Goal: Register for event/course

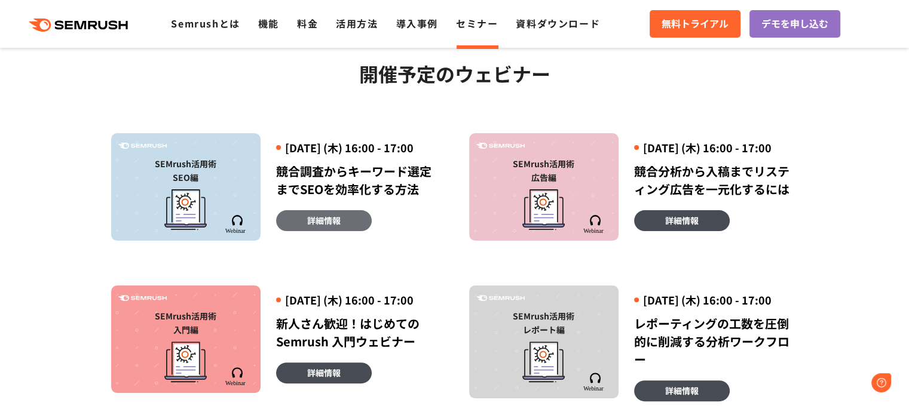
click at [334, 227] on span "詳細情報" at bounding box center [323, 220] width 33 height 13
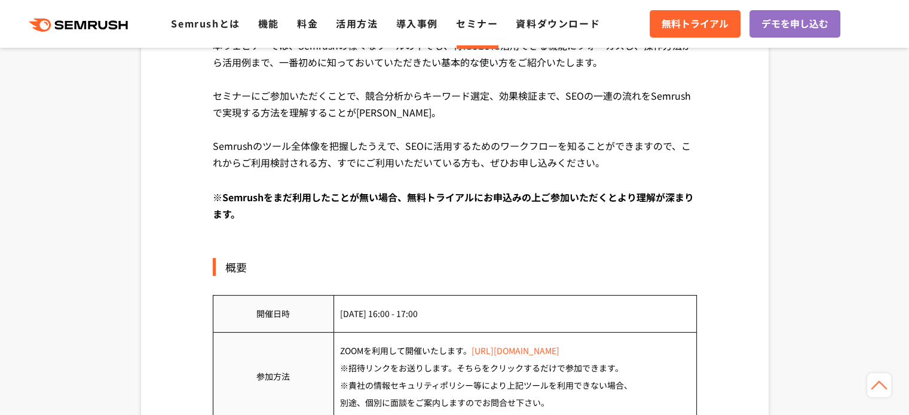
scroll to position [484, 0]
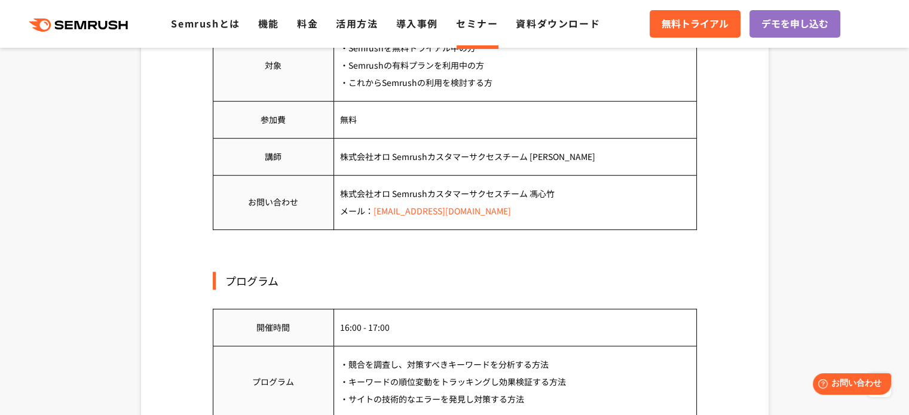
scroll to position [982, 0]
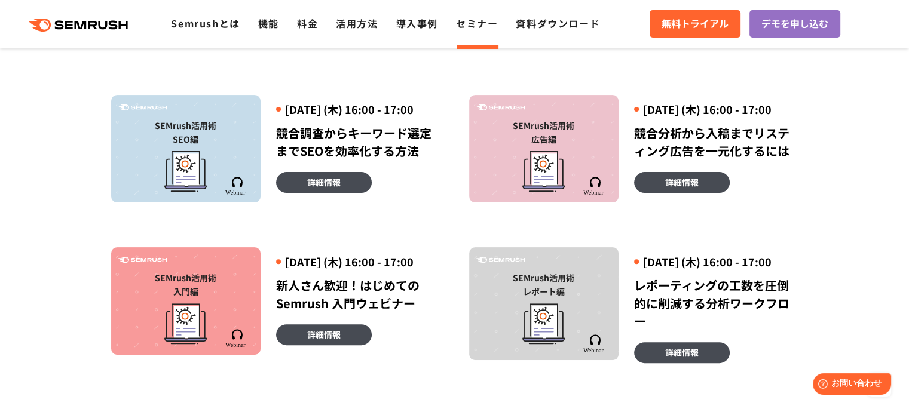
scroll to position [426, 0]
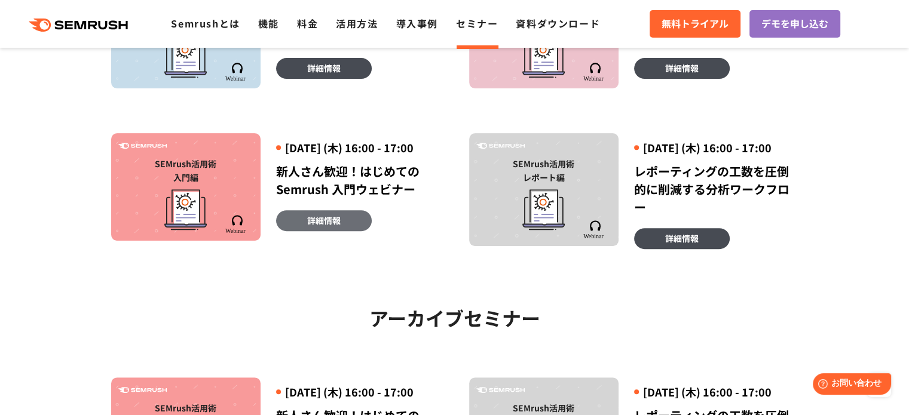
click at [342, 231] on link "詳細情報" at bounding box center [324, 220] width 96 height 21
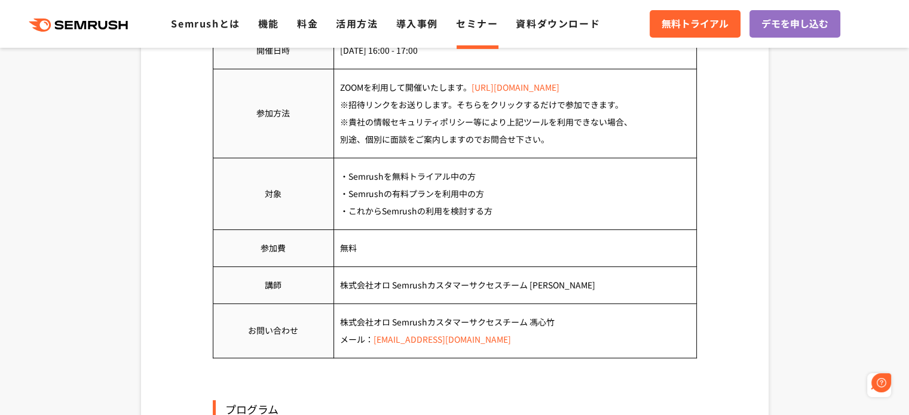
click at [559, 92] on link "[URL][DOMAIN_NAME]" at bounding box center [515, 87] width 88 height 12
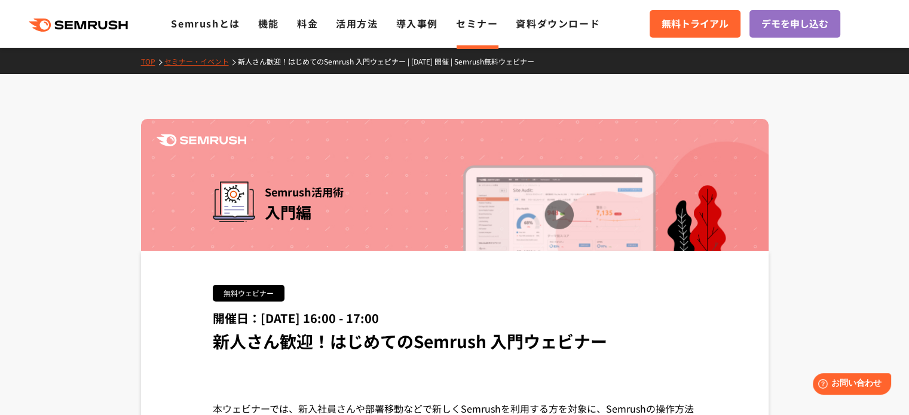
scroll to position [363, 0]
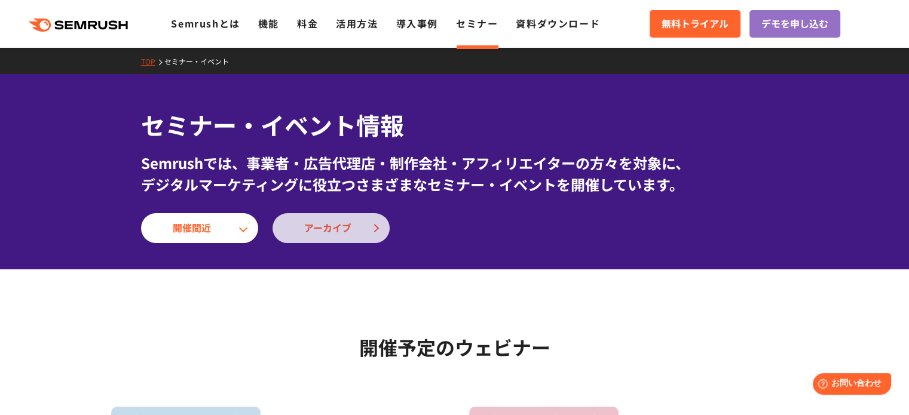
click at [340, 225] on span "アーカイブ" at bounding box center [331, 228] width 54 height 16
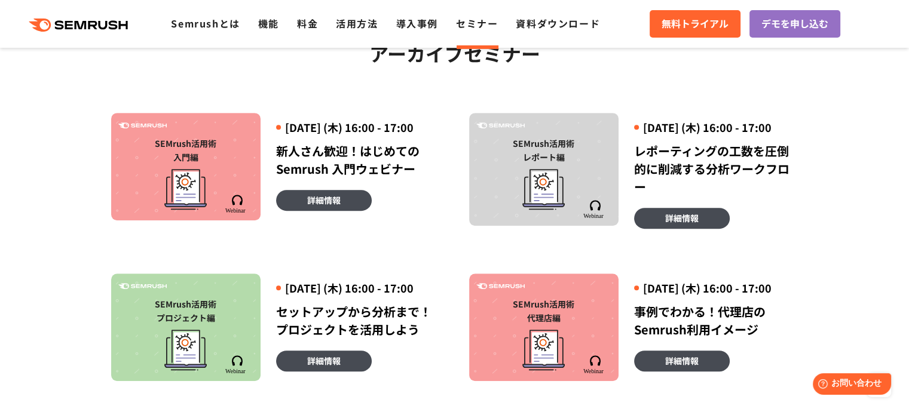
scroll to position [695, 0]
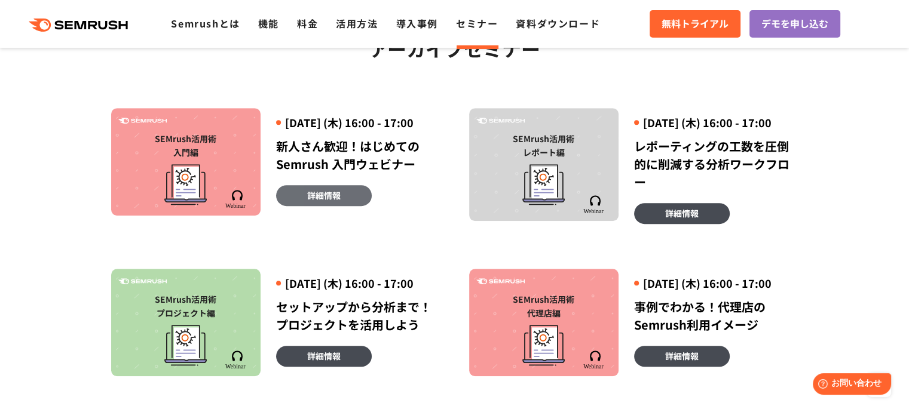
click at [340, 206] on link "詳細情報" at bounding box center [324, 195] width 96 height 21
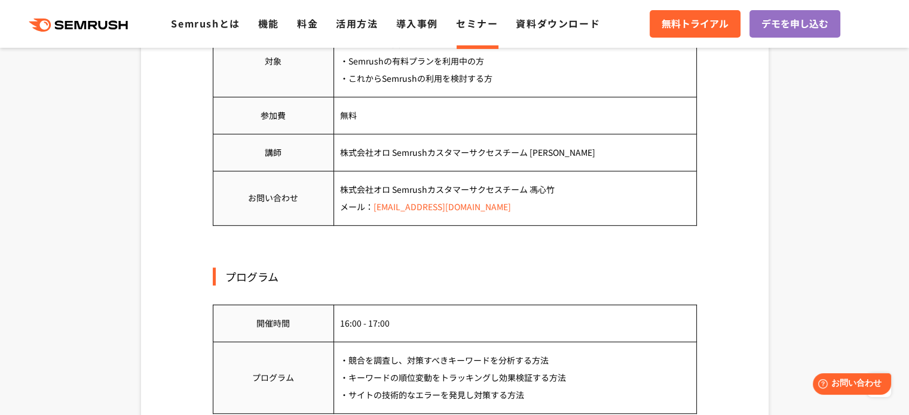
drag, startPoint x: 910, startPoint y: 107, endPoint x: 904, endPoint y: 116, distance: 11.3
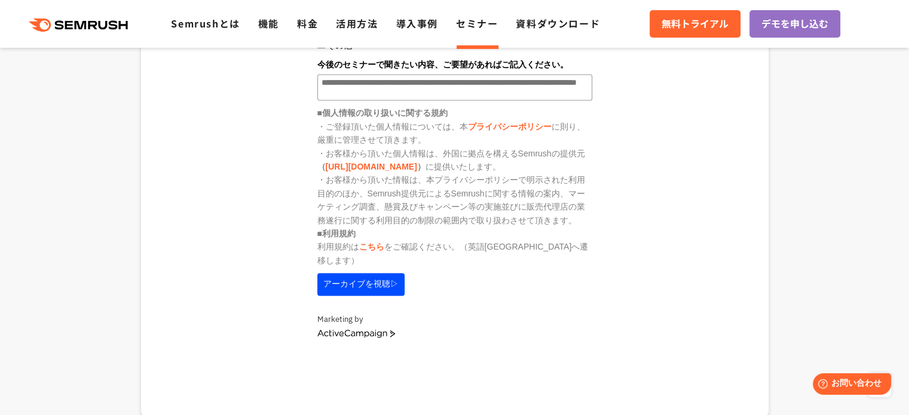
scroll to position [1645, 0]
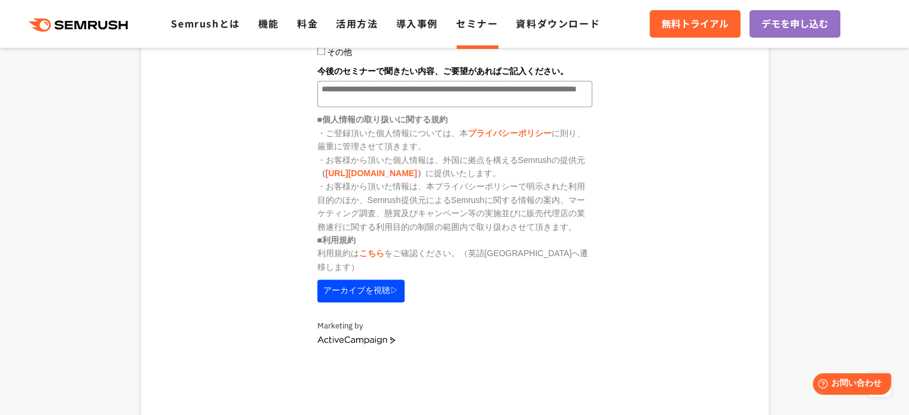
click at [361, 284] on button "アーカイブを視聴▷" at bounding box center [360, 291] width 87 height 23
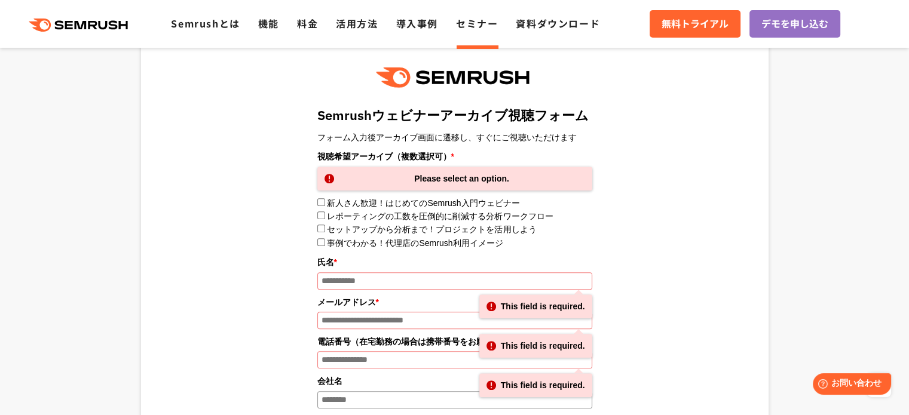
scroll to position [1202, 0]
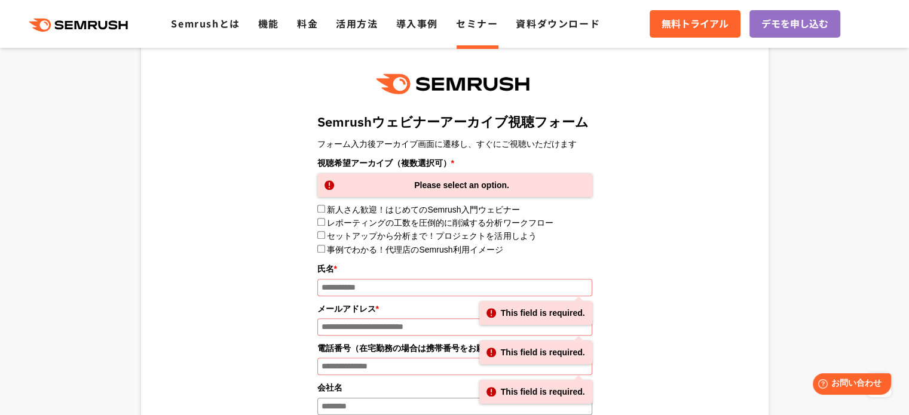
click at [474, 182] on div "Please select an option." at bounding box center [454, 185] width 275 height 24
click at [332, 289] on input "氏名 *" at bounding box center [454, 287] width 275 height 17
type input "*****"
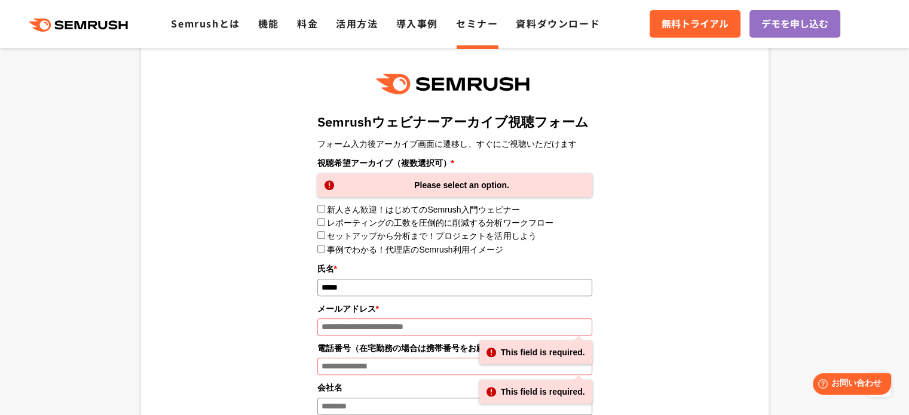
click at [332, 328] on input "メールアドレス *" at bounding box center [454, 326] width 275 height 17
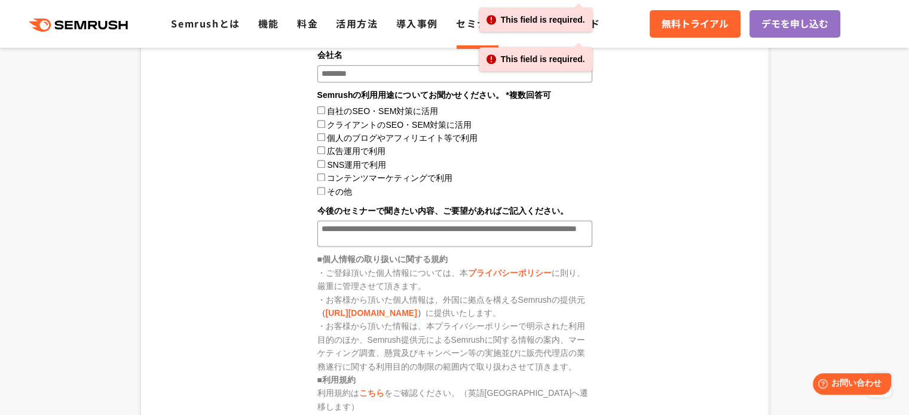
scroll to position [1336, 0]
